Goal: Transaction & Acquisition: Obtain resource

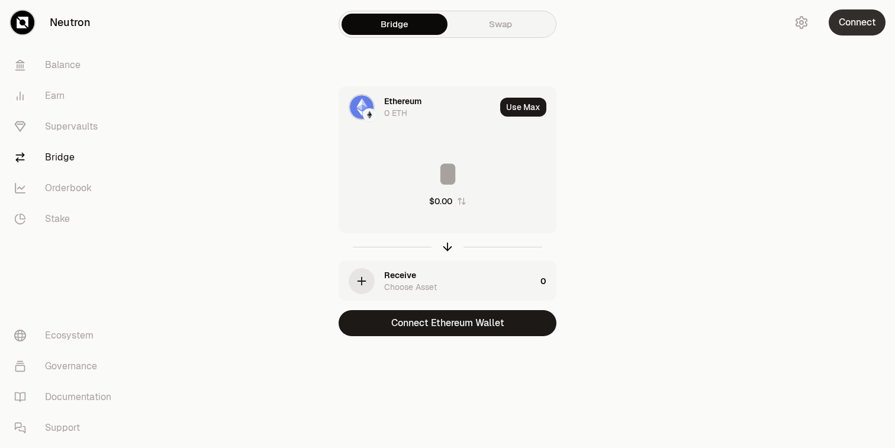
click at [858, 18] on button "Connect" at bounding box center [857, 22] width 57 height 26
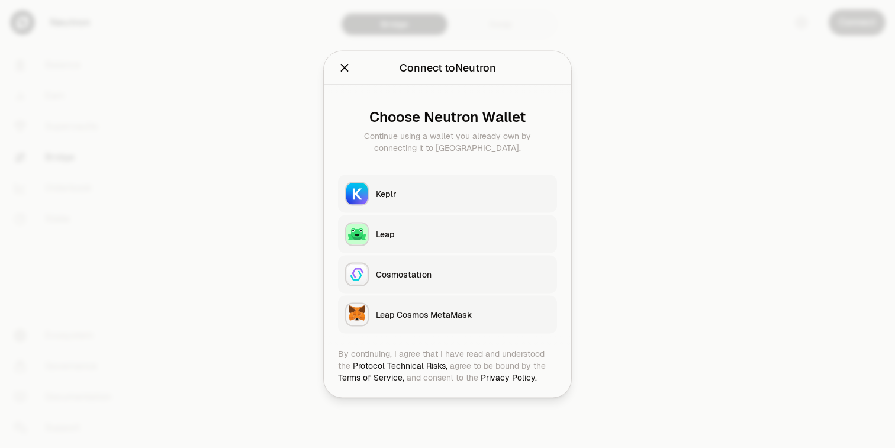
click at [421, 201] on button "Keplr" at bounding box center [447, 194] width 219 height 38
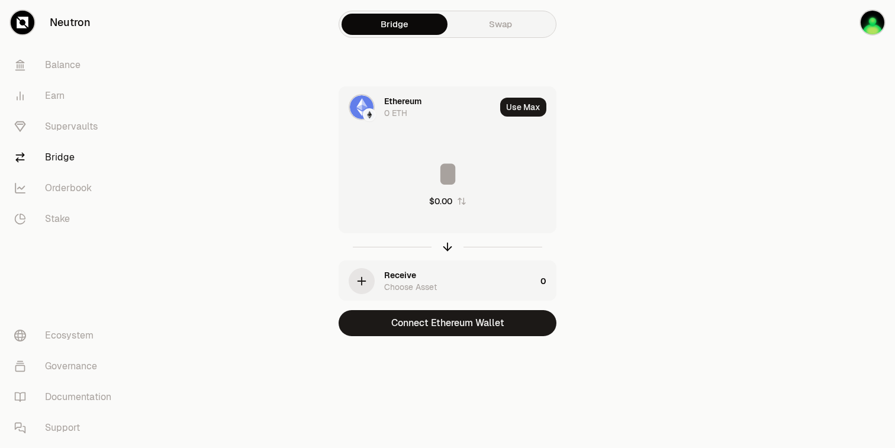
click at [495, 18] on link "Swap" at bounding box center [501, 24] width 106 height 21
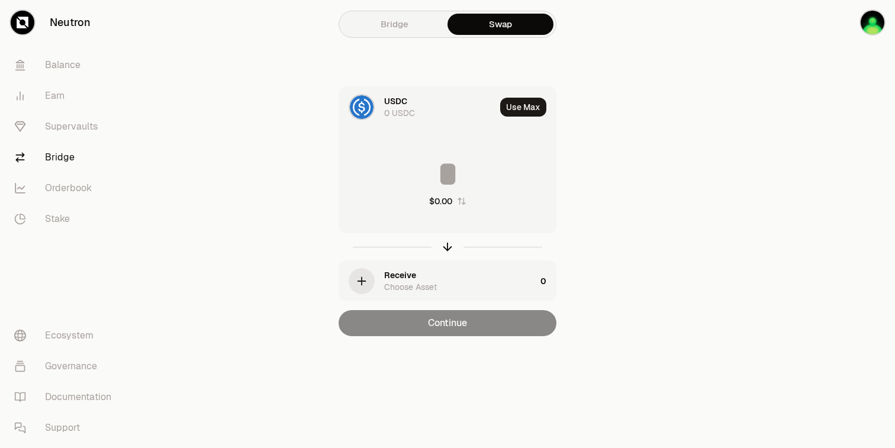
click at [391, 20] on link "Bridge" at bounding box center [395, 24] width 106 height 21
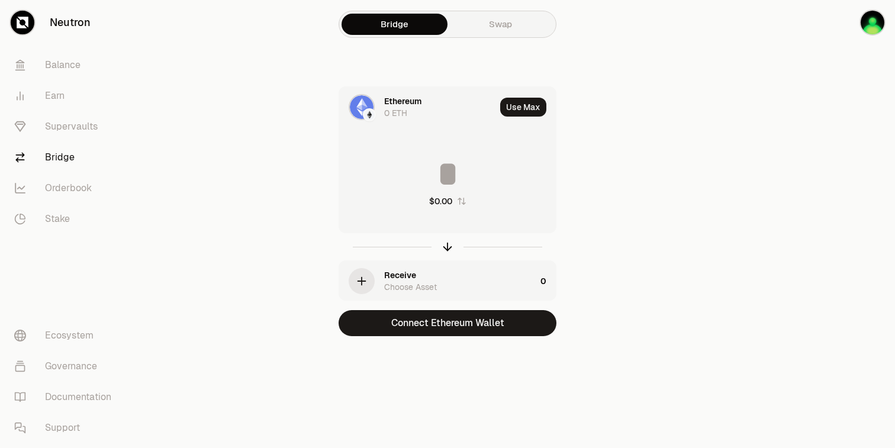
click at [404, 104] on div "Ethereum" at bounding box center [402, 101] width 37 height 12
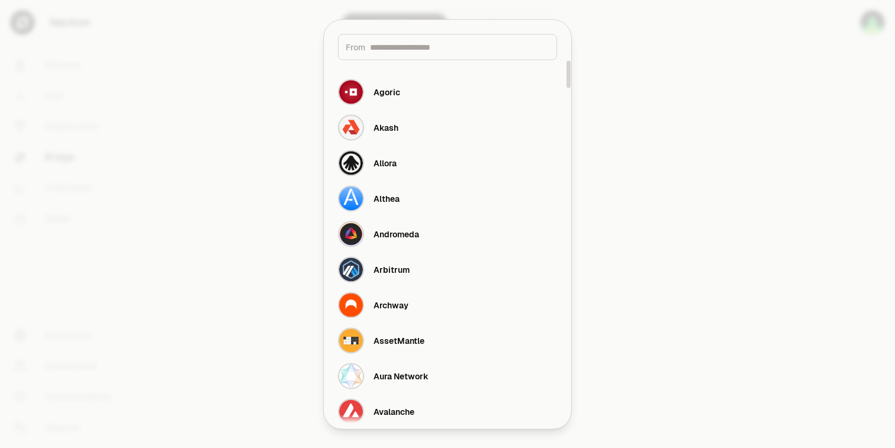
click at [410, 51] on input at bounding box center [459, 47] width 179 height 12
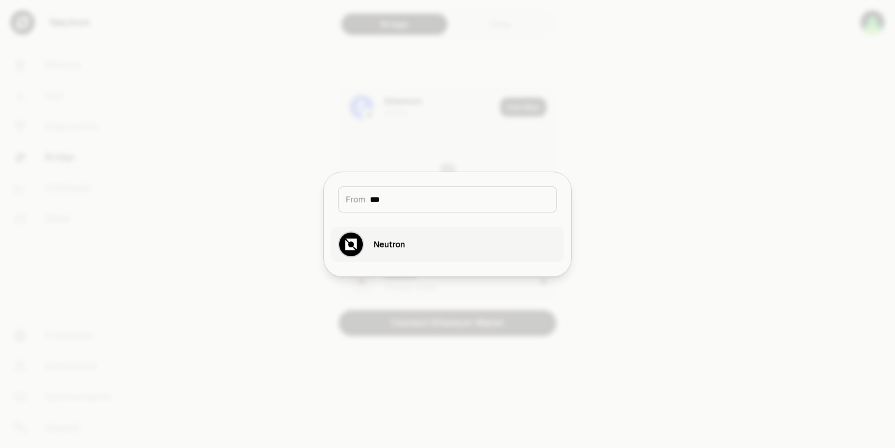
type input "***"
click at [400, 240] on div "Neutron" at bounding box center [389, 245] width 31 height 12
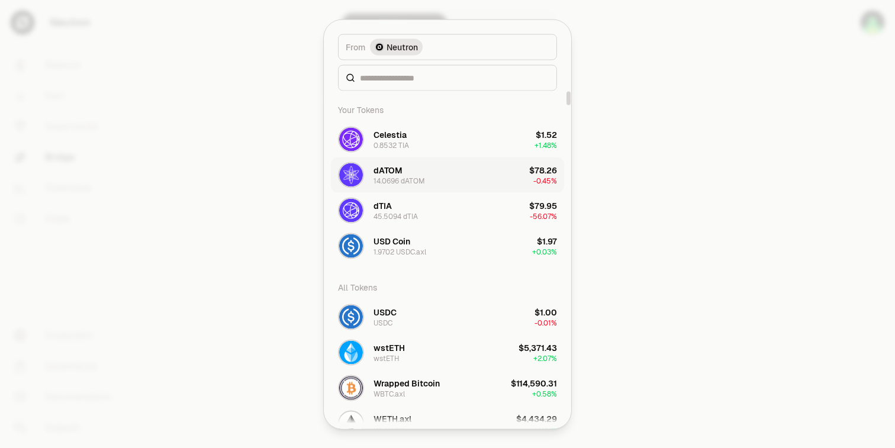
click at [449, 175] on button "dATOM 14.0696 dATOM $78.26 -0.45%" at bounding box center [447, 175] width 233 height 36
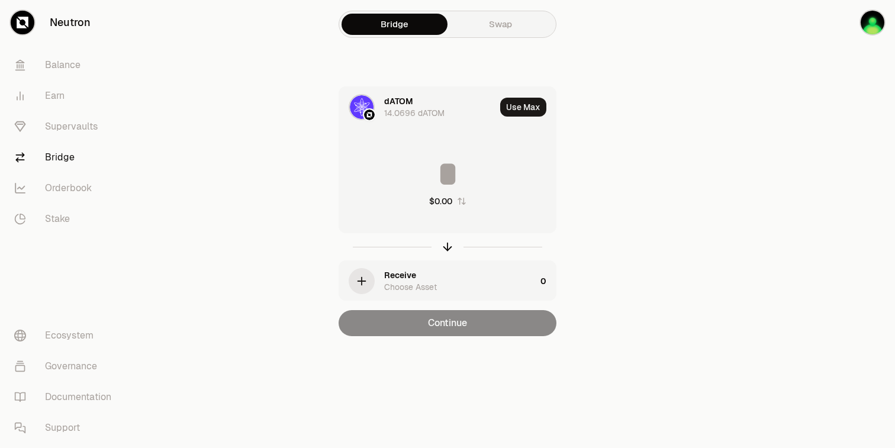
click at [383, 272] on div "Receive Choose Asset" at bounding box center [437, 281] width 197 height 40
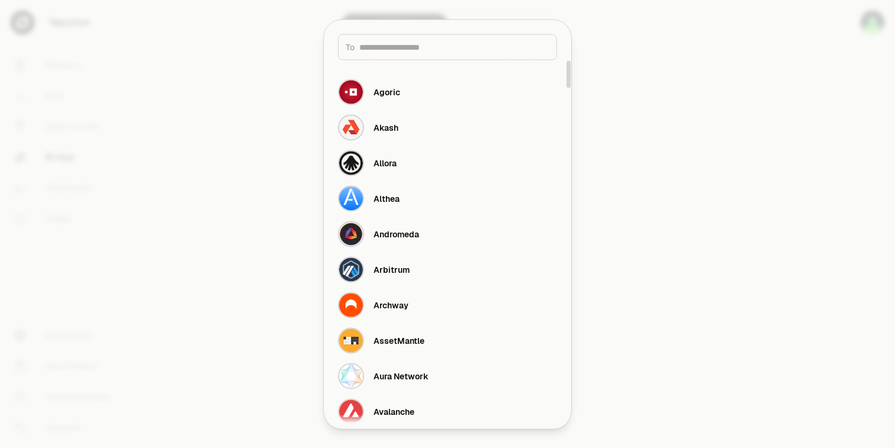
click at [441, 50] on input at bounding box center [454, 47] width 190 height 12
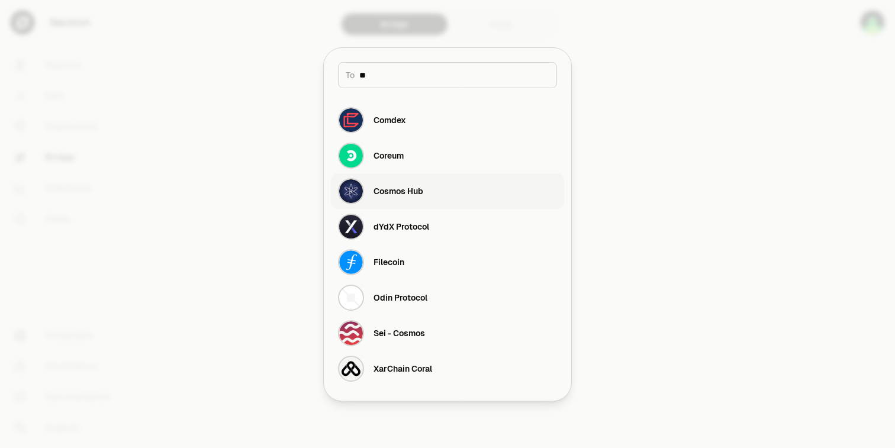
type input "**"
click at [445, 192] on button "Cosmos Hub" at bounding box center [447, 191] width 233 height 36
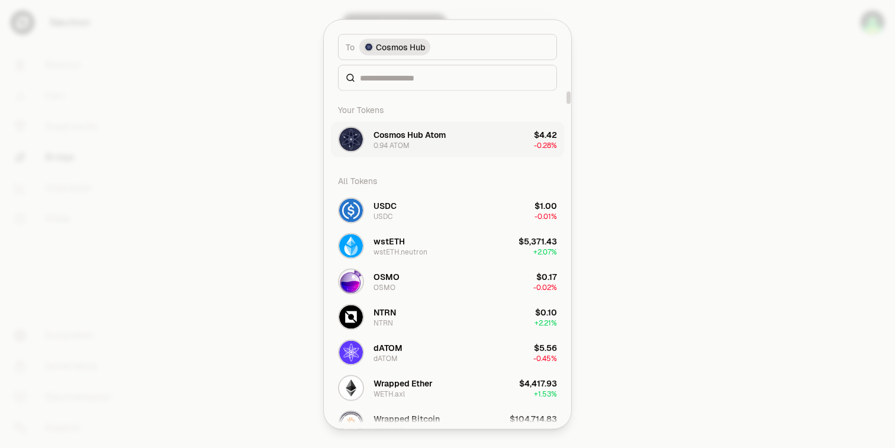
click at [468, 133] on button "Cosmos Hub Atom 0.94 ATOM $4.42 -0.28%" at bounding box center [447, 139] width 233 height 36
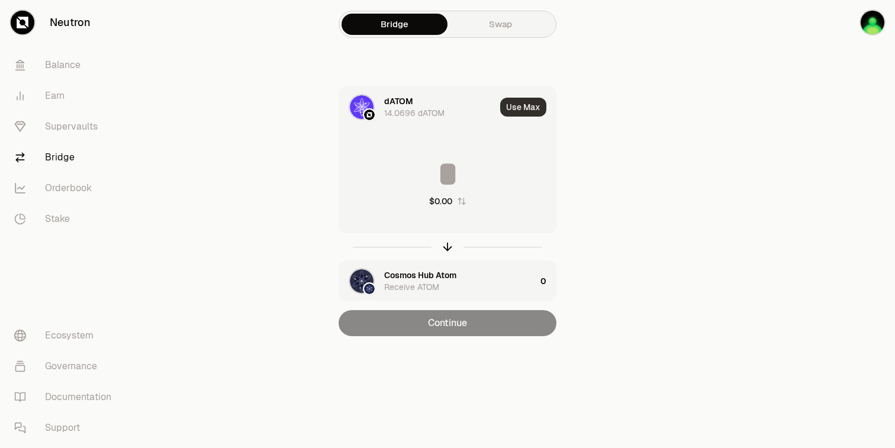
click at [524, 100] on button "Use Max" at bounding box center [523, 107] width 46 height 19
type input "********"
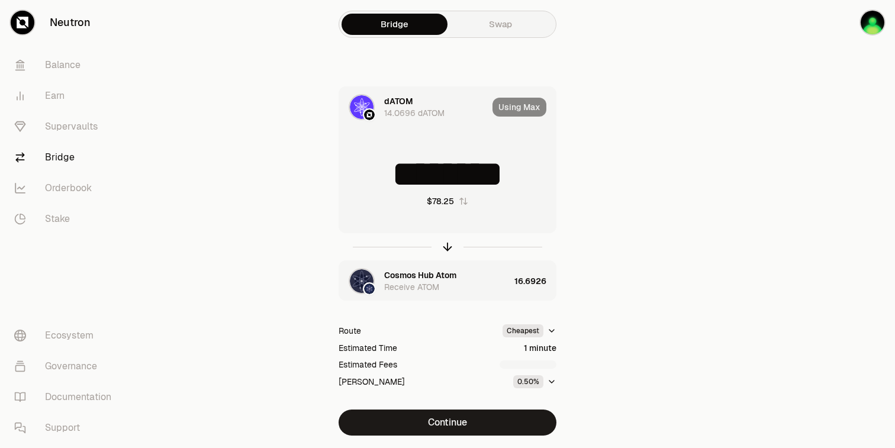
scroll to position [35, 0]
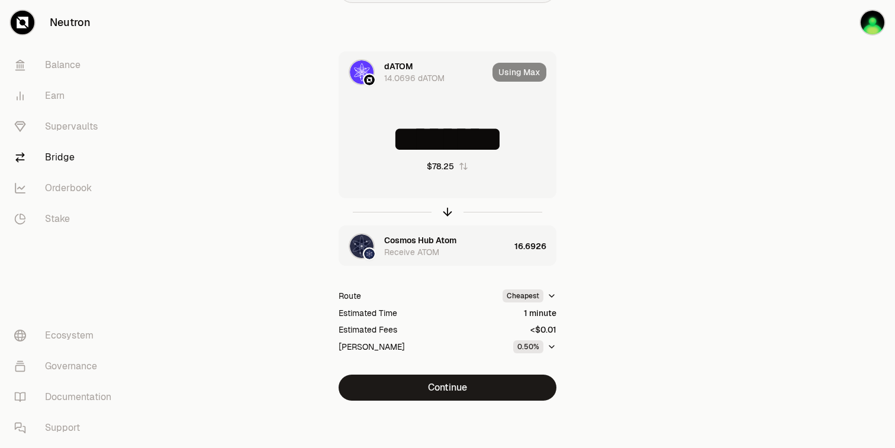
click at [517, 73] on div "Using Max" at bounding box center [524, 72] width 63 height 40
click at [445, 381] on button "Continue" at bounding box center [448, 388] width 218 height 26
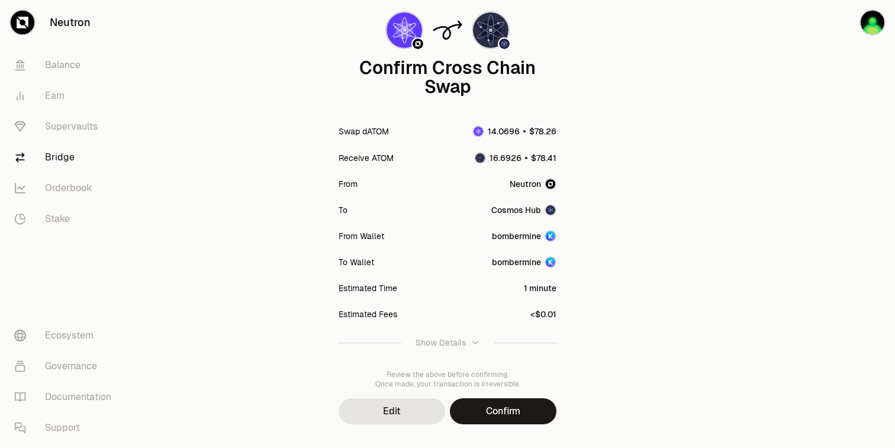
scroll to position [107, 0]
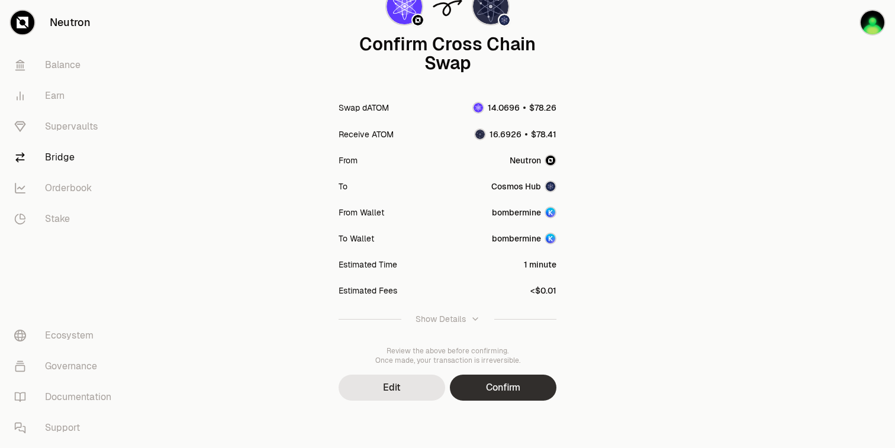
click at [506, 391] on button "Confirm" at bounding box center [503, 388] width 107 height 26
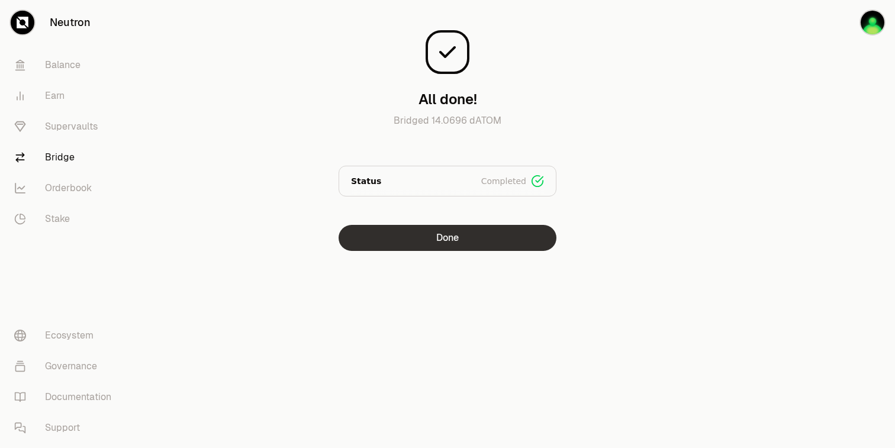
click at [437, 236] on button "Done" at bounding box center [448, 238] width 218 height 26
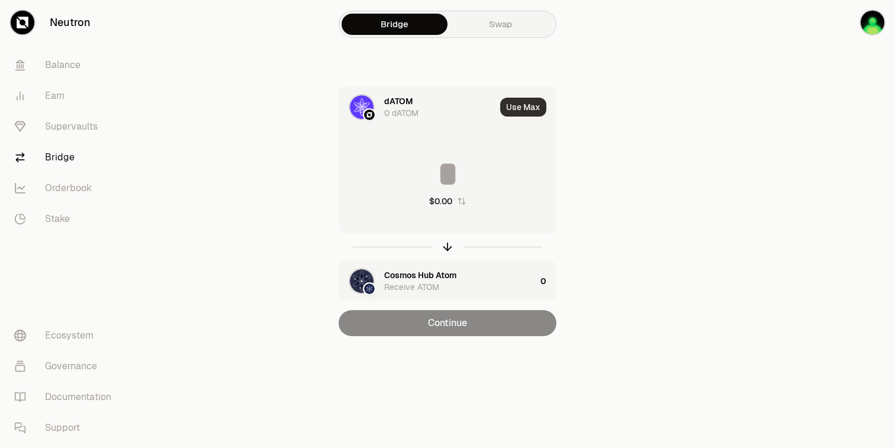
click at [522, 105] on button "Use Max" at bounding box center [523, 107] width 46 height 19
type input "*"
click at [413, 107] on div "0 dATOM" at bounding box center [401, 113] width 34 height 12
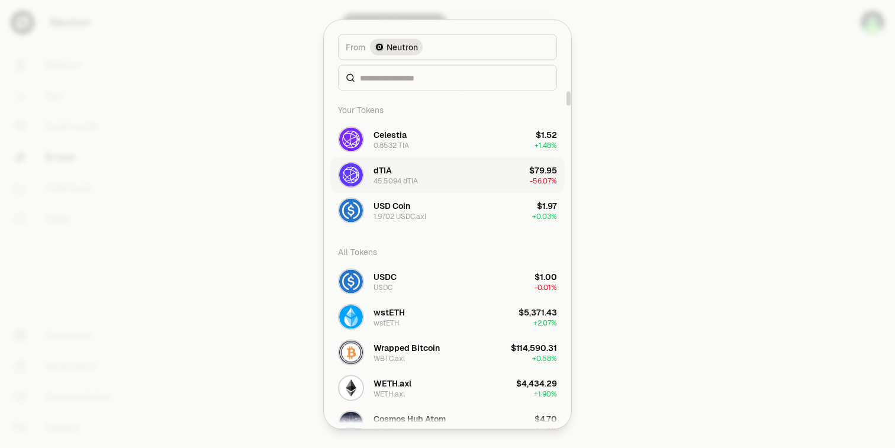
click at [418, 172] on button "dTIA 45.5094 dTIA $79.95 -56.07%" at bounding box center [447, 175] width 233 height 36
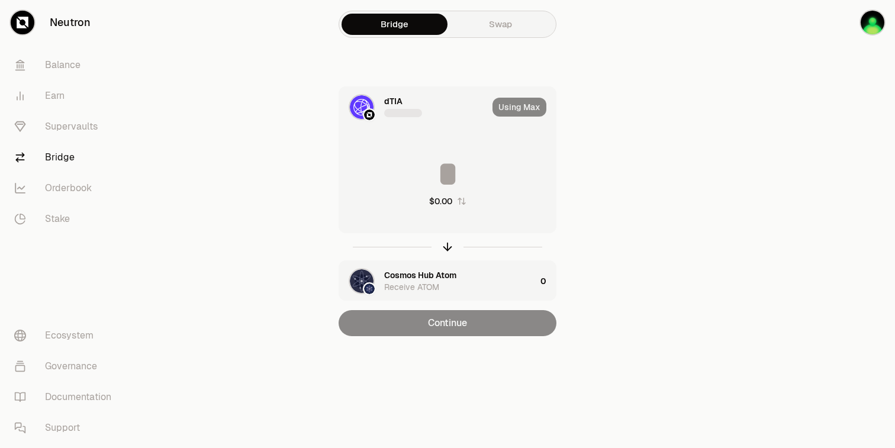
type input "*********"
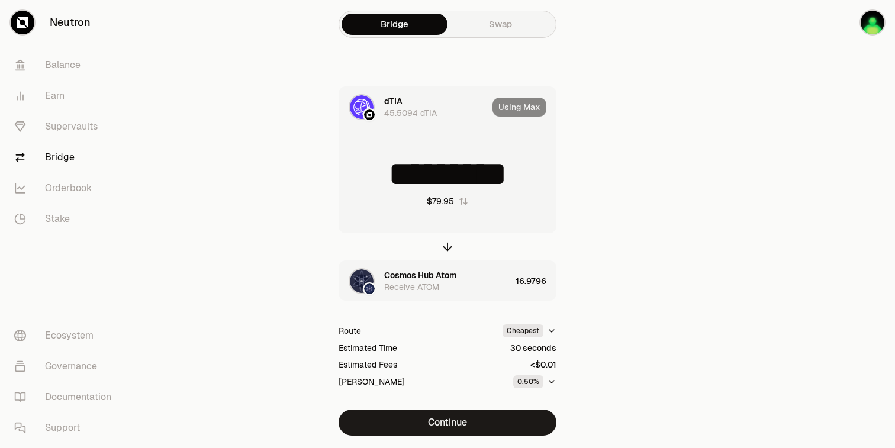
click at [466, 279] on div "Cosmos Hub Atom Receive ATOM" at bounding box center [447, 281] width 127 height 24
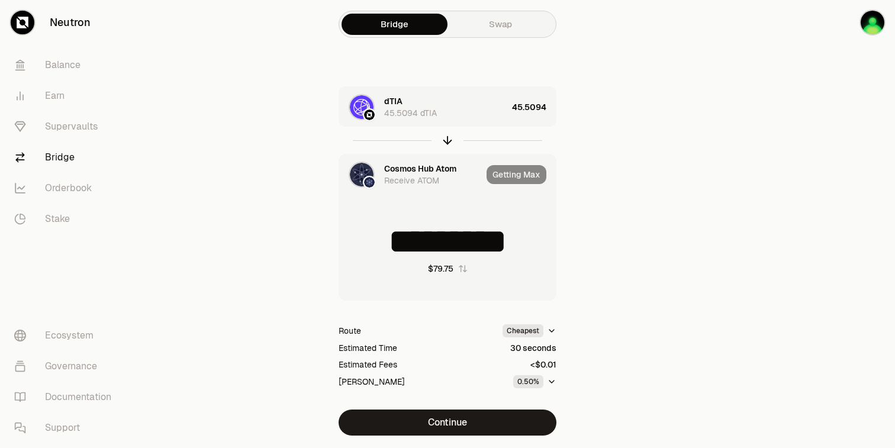
click at [395, 172] on div "Cosmos Hub Atom" at bounding box center [420, 169] width 72 height 12
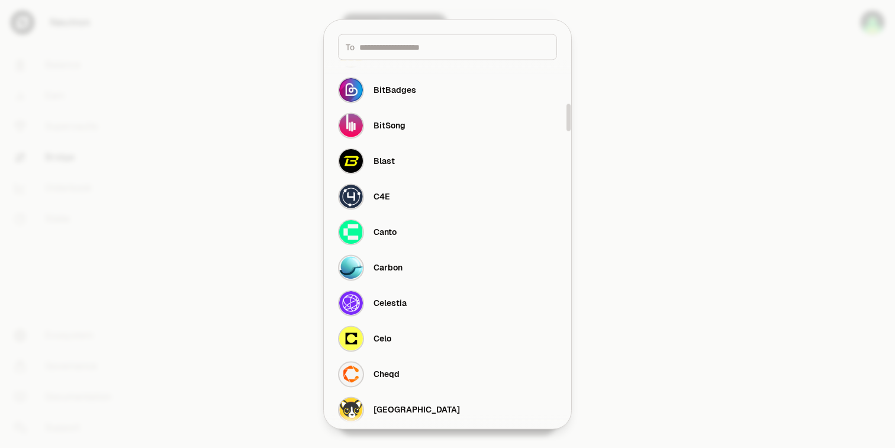
scroll to position [583, 0]
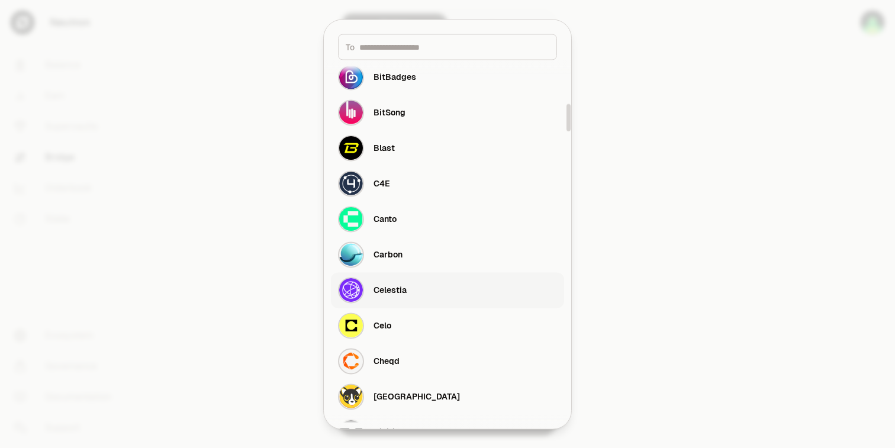
click at [419, 286] on button "Celestia" at bounding box center [447, 290] width 233 height 36
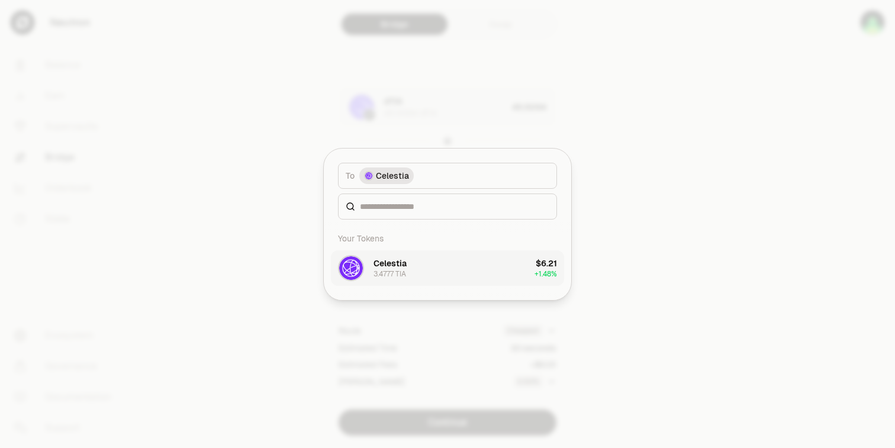
click at [398, 258] on div "Celestia" at bounding box center [390, 264] width 33 height 12
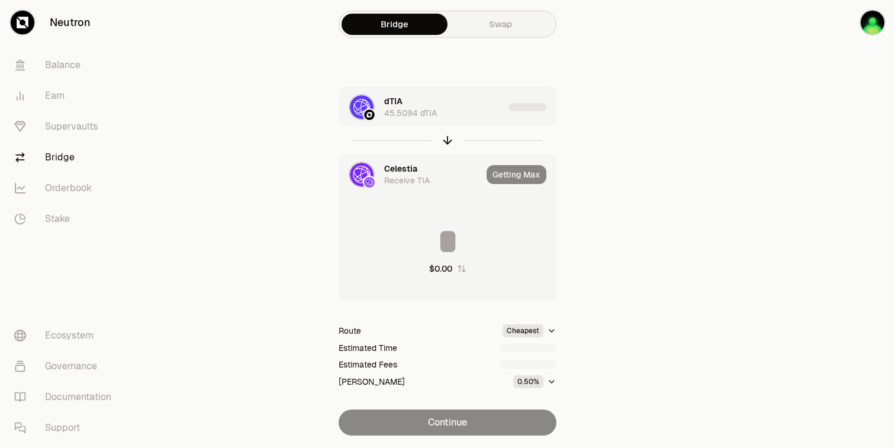
type input "*********"
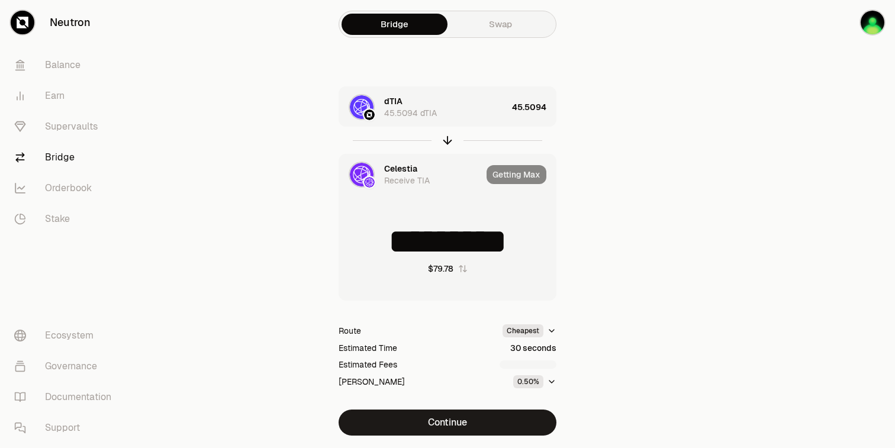
click at [516, 175] on div "Getting Max" at bounding box center [521, 175] width 69 height 40
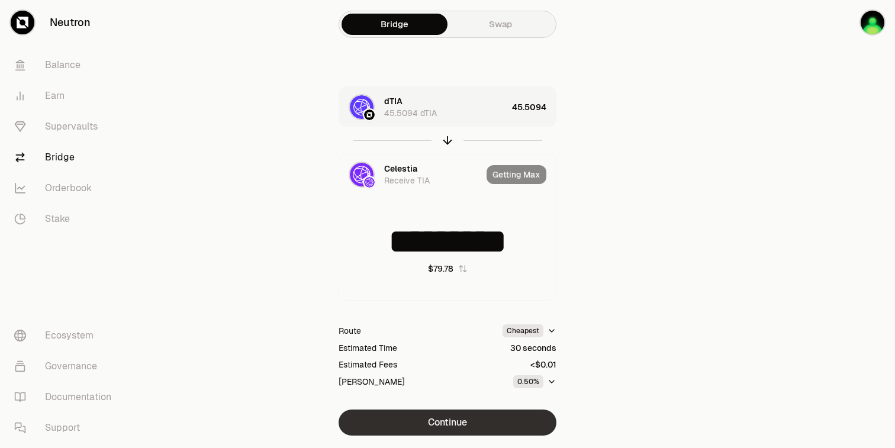
click at [440, 420] on button "Continue" at bounding box center [448, 423] width 218 height 26
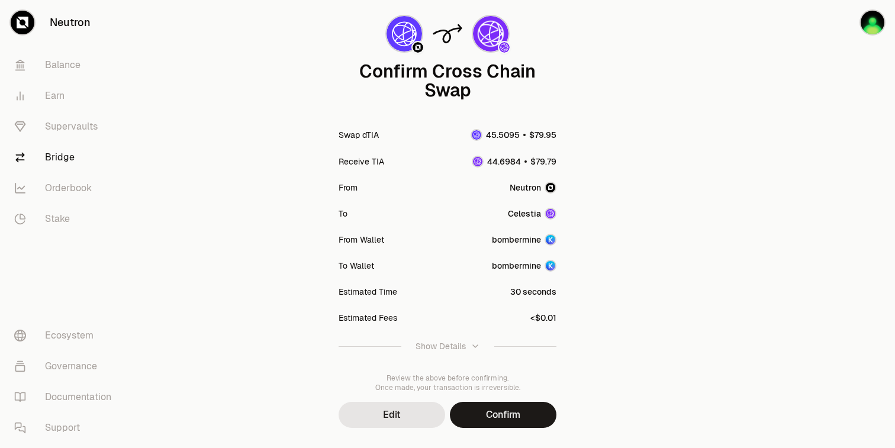
scroll to position [107, 0]
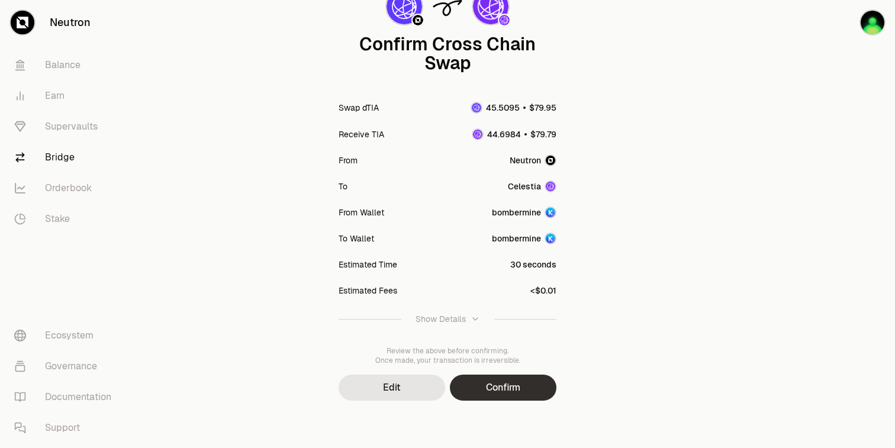
click at [514, 381] on button "Confirm" at bounding box center [503, 388] width 107 height 26
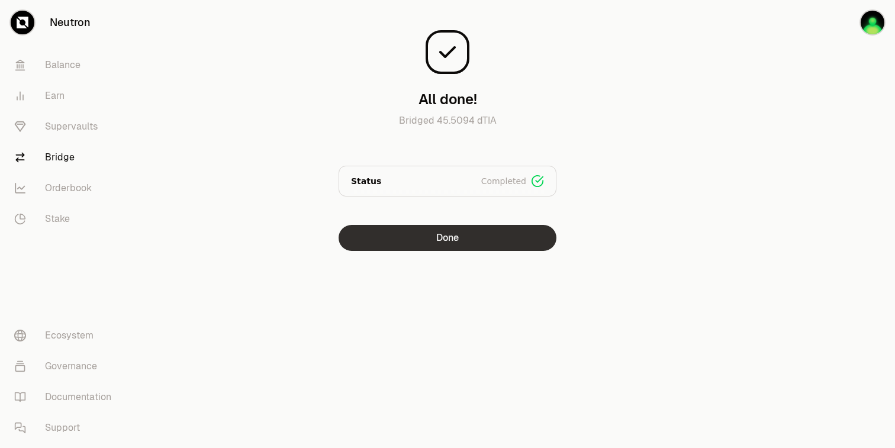
click at [432, 237] on button "Done" at bounding box center [448, 238] width 218 height 26
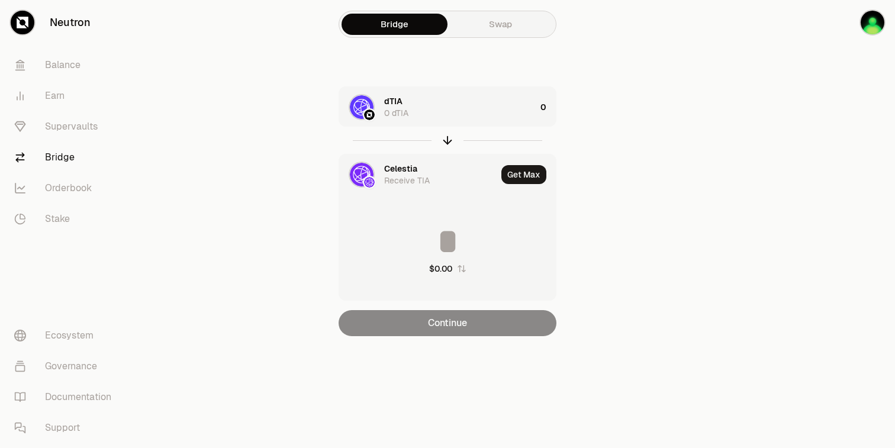
click at [401, 106] on div "dTIA" at bounding box center [393, 101] width 18 height 12
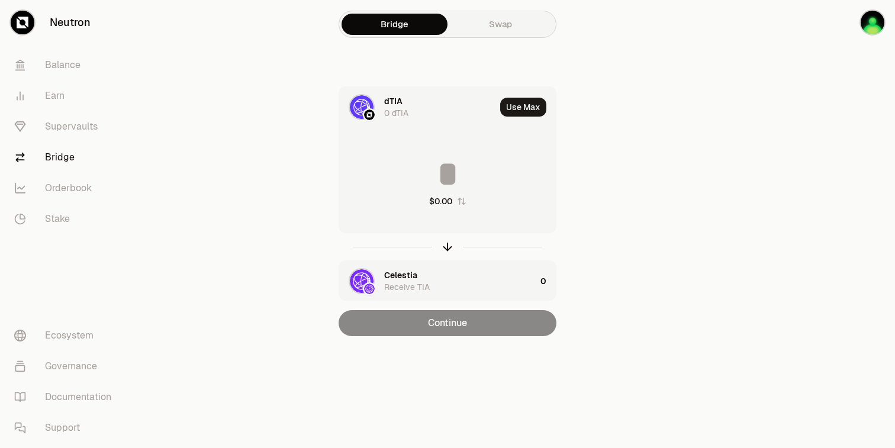
click at [400, 109] on div "0 dTIA" at bounding box center [396, 113] width 24 height 12
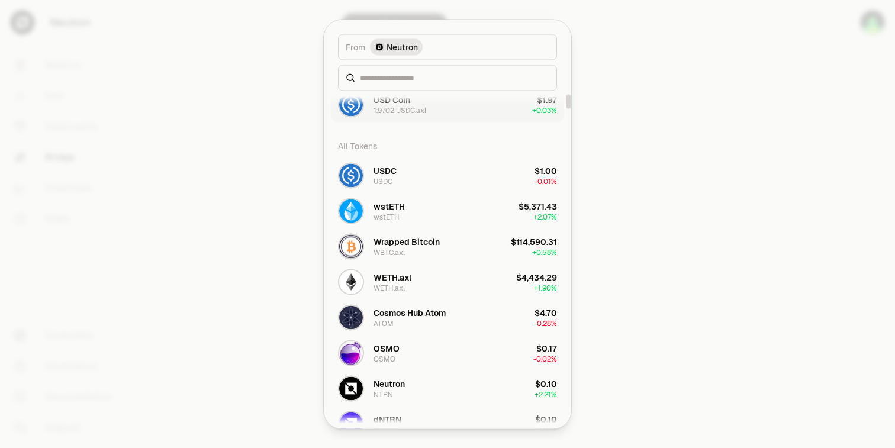
scroll to position [73, 0]
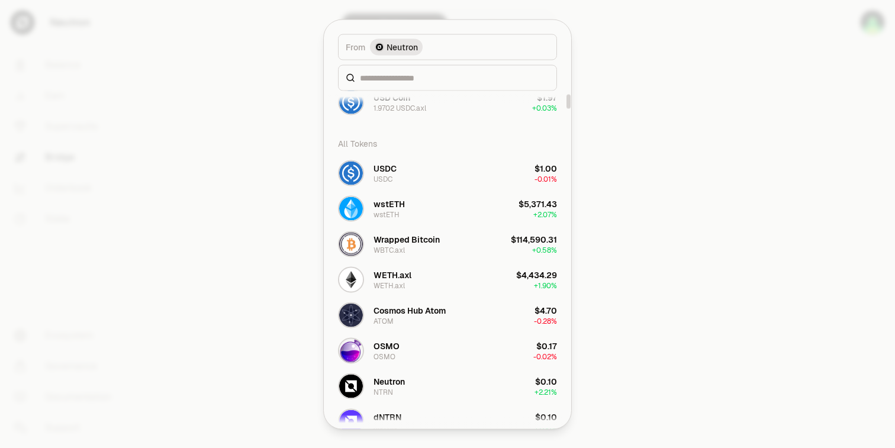
click at [621, 100] on div at bounding box center [447, 224] width 895 height 448
